Goal: Task Accomplishment & Management: Use online tool/utility

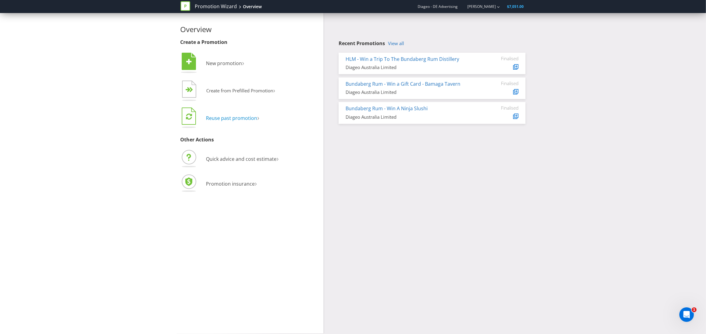
click at [223, 119] on span "Reuse past promotion" at bounding box center [231, 118] width 51 height 7
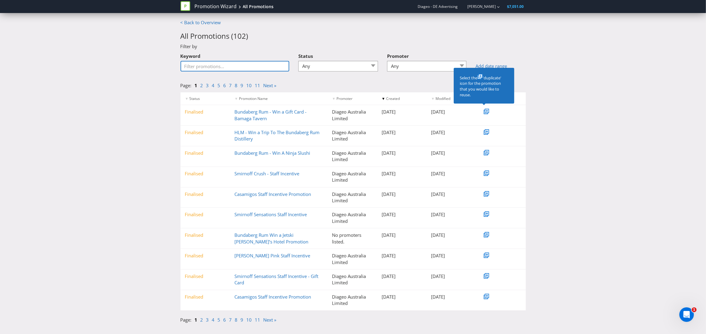
click at [243, 64] on input "Keyword" at bounding box center [235, 66] width 109 height 11
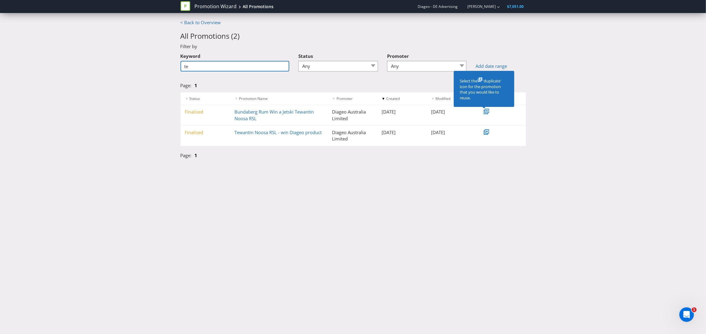
type input "t"
type input "[PERSON_NAME]"
click at [261, 117] on link "Bundaberg Rum Win a Jetski [PERSON_NAME]’s Hotel Promotion" at bounding box center [272, 115] width 74 height 12
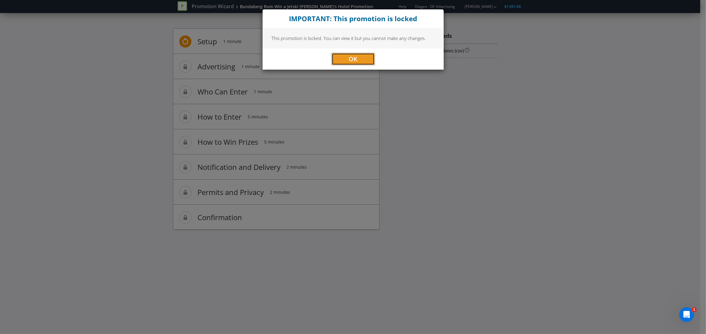
click at [349, 58] on span "OK" at bounding box center [353, 59] width 9 height 8
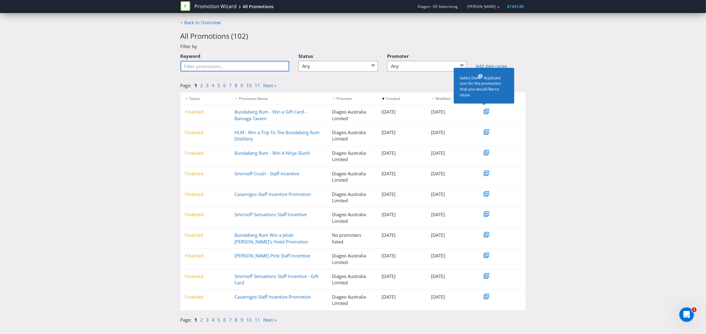
click at [208, 68] on input "Keyword" at bounding box center [235, 66] width 109 height 11
type input "tewantin"
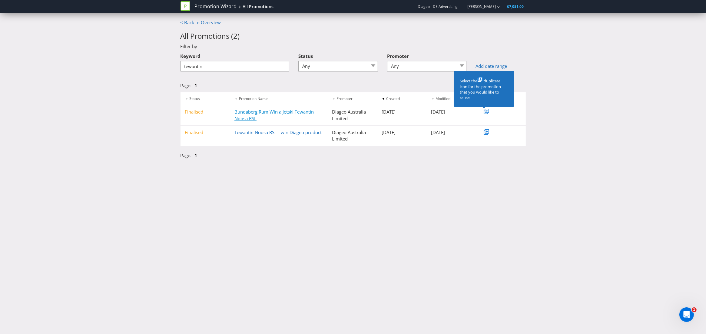
click at [257, 114] on link "Bundaberg Rum Win a Jetski Tewantin Noosa RSL" at bounding box center [274, 115] width 79 height 12
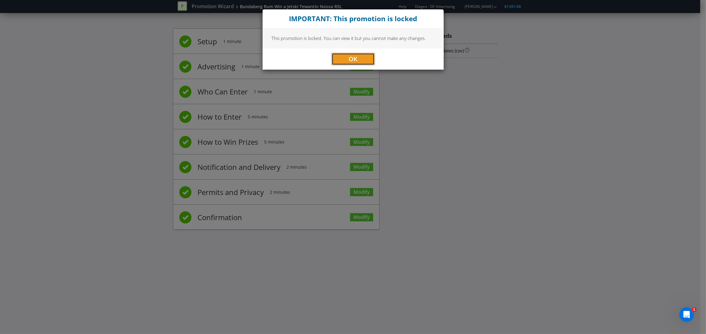
click at [358, 62] on button "OK" at bounding box center [353, 59] width 43 height 12
